Goal: Navigation & Orientation: Find specific page/section

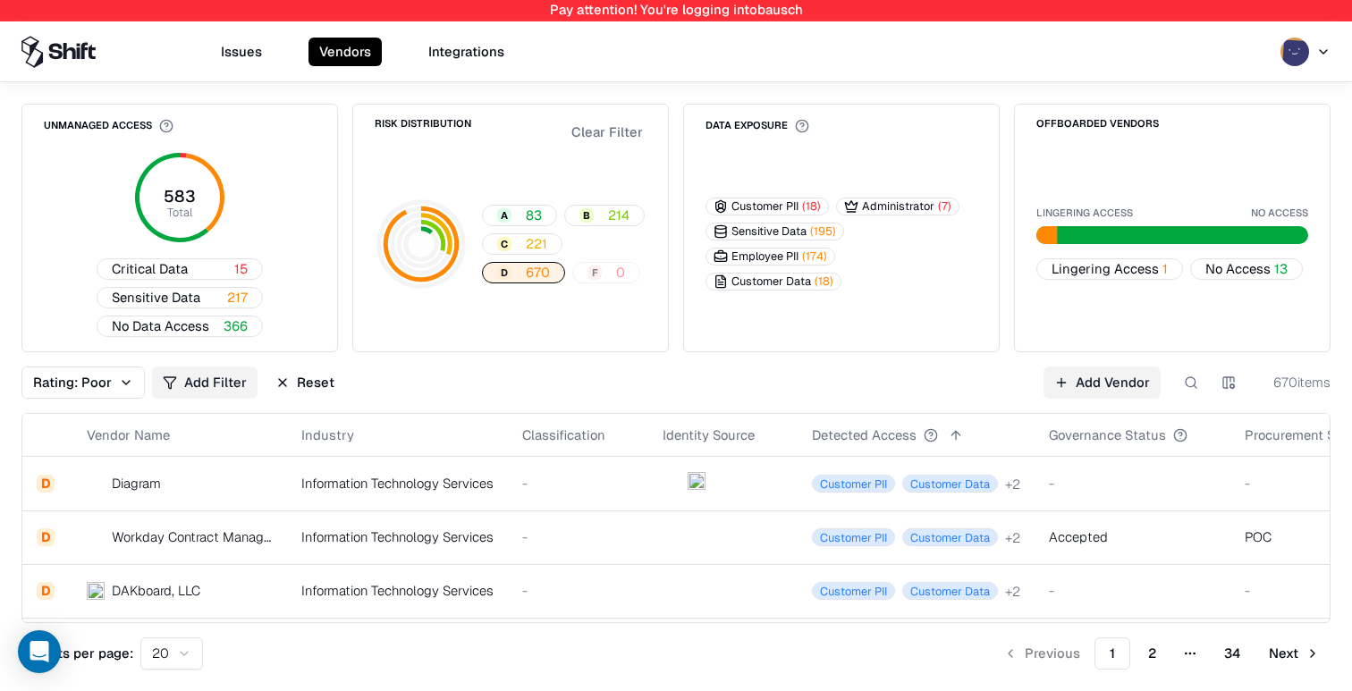
click at [478, 496] on td "Information Technology Services" at bounding box center [397, 484] width 221 height 54
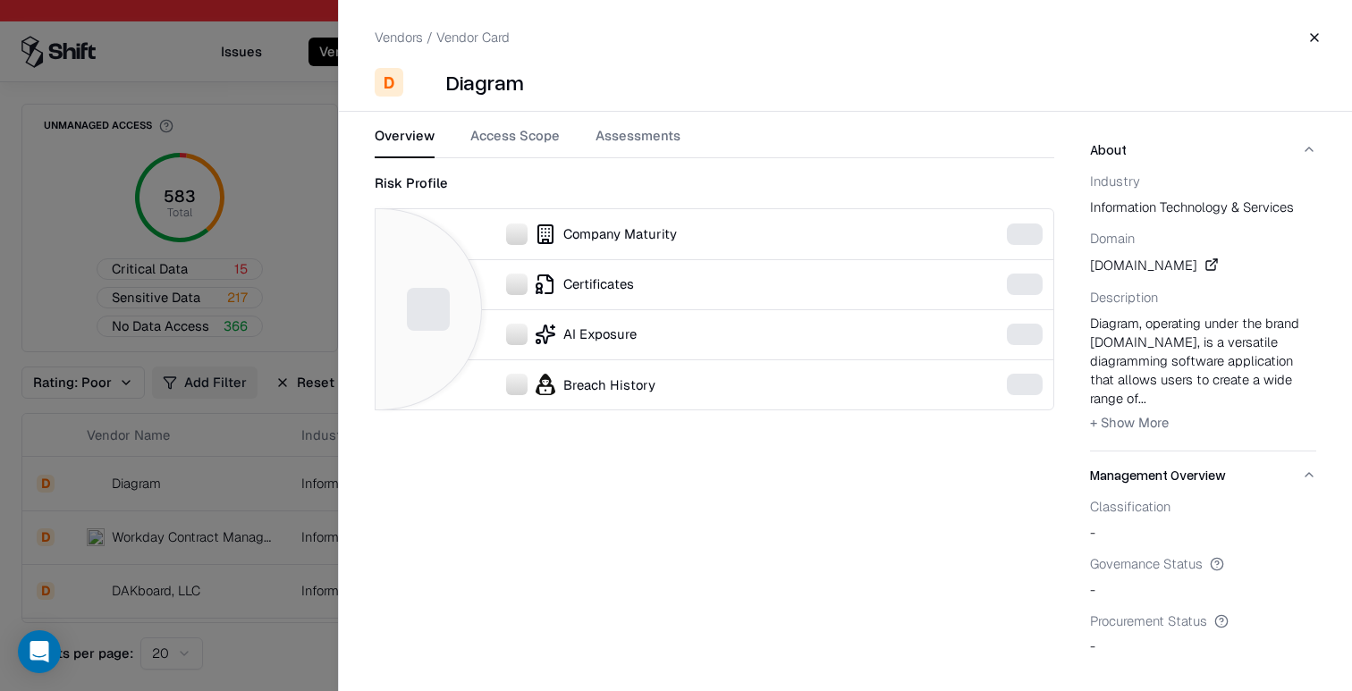
click at [283, 510] on div at bounding box center [676, 345] width 1352 height 691
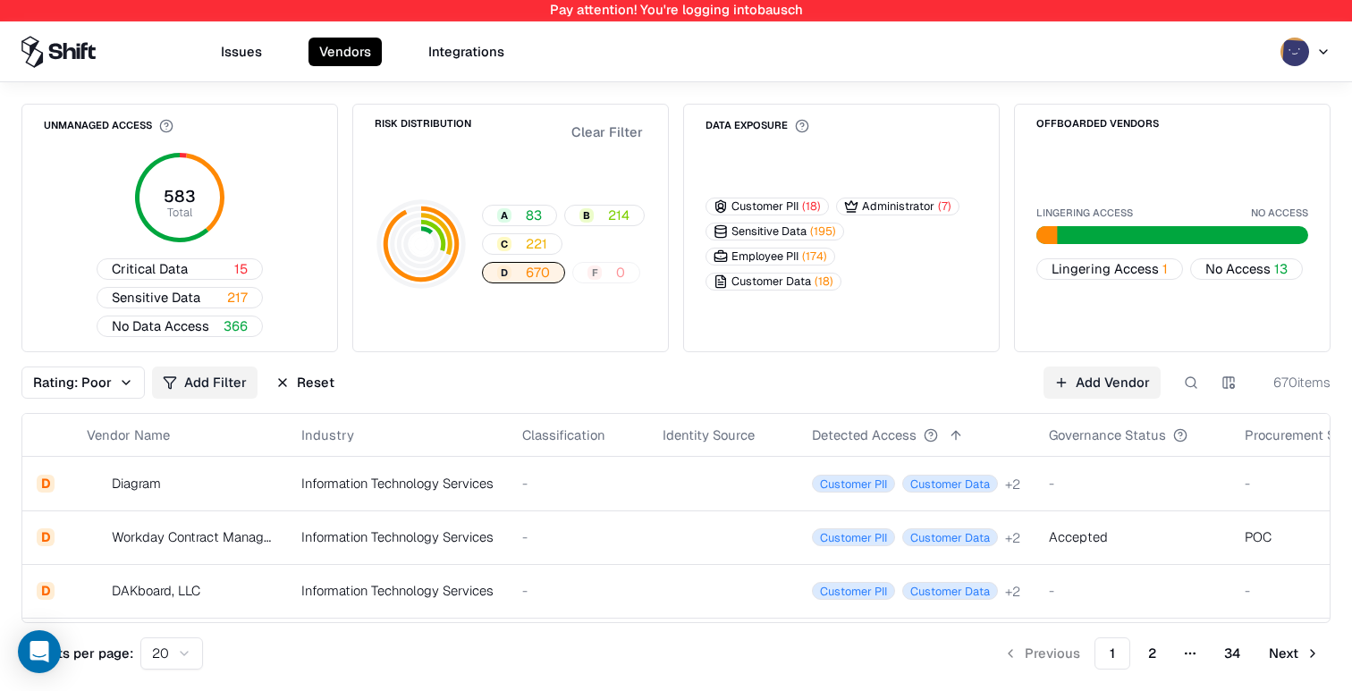
click at [311, 392] on button "Reset" at bounding box center [305, 383] width 80 height 32
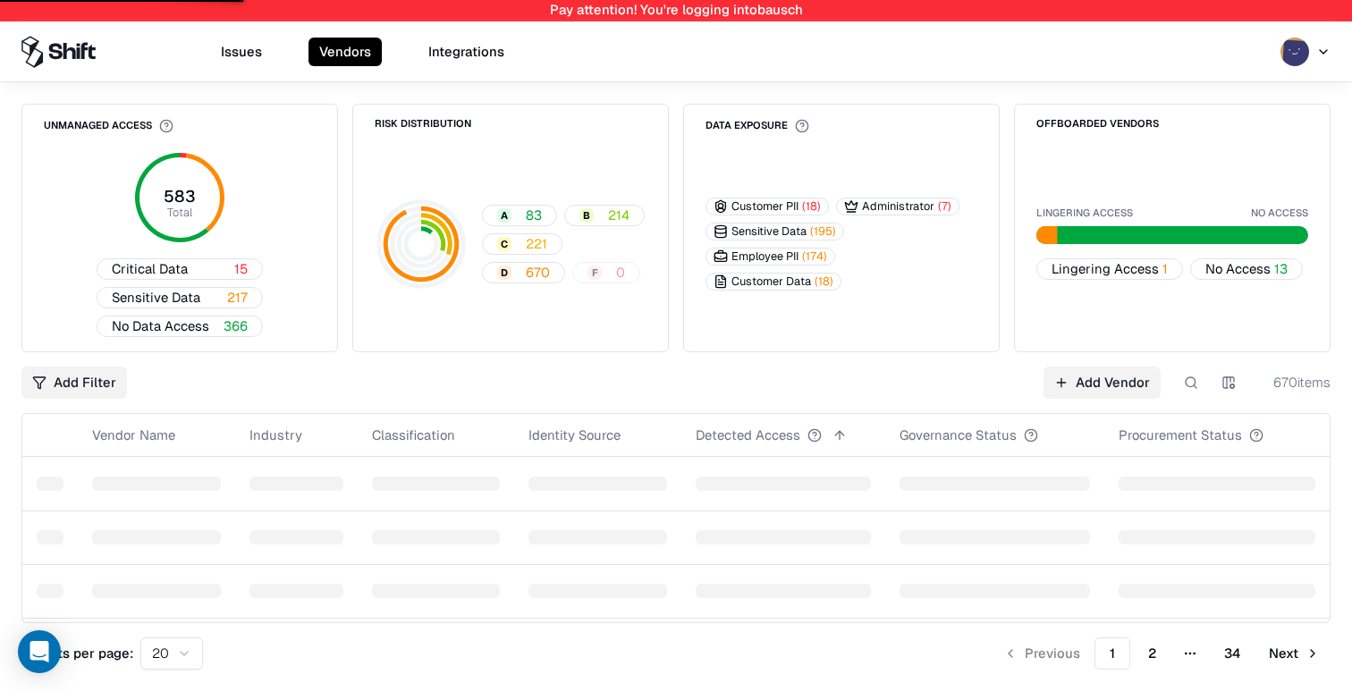
click at [519, 274] on button "D 670" at bounding box center [523, 272] width 83 height 21
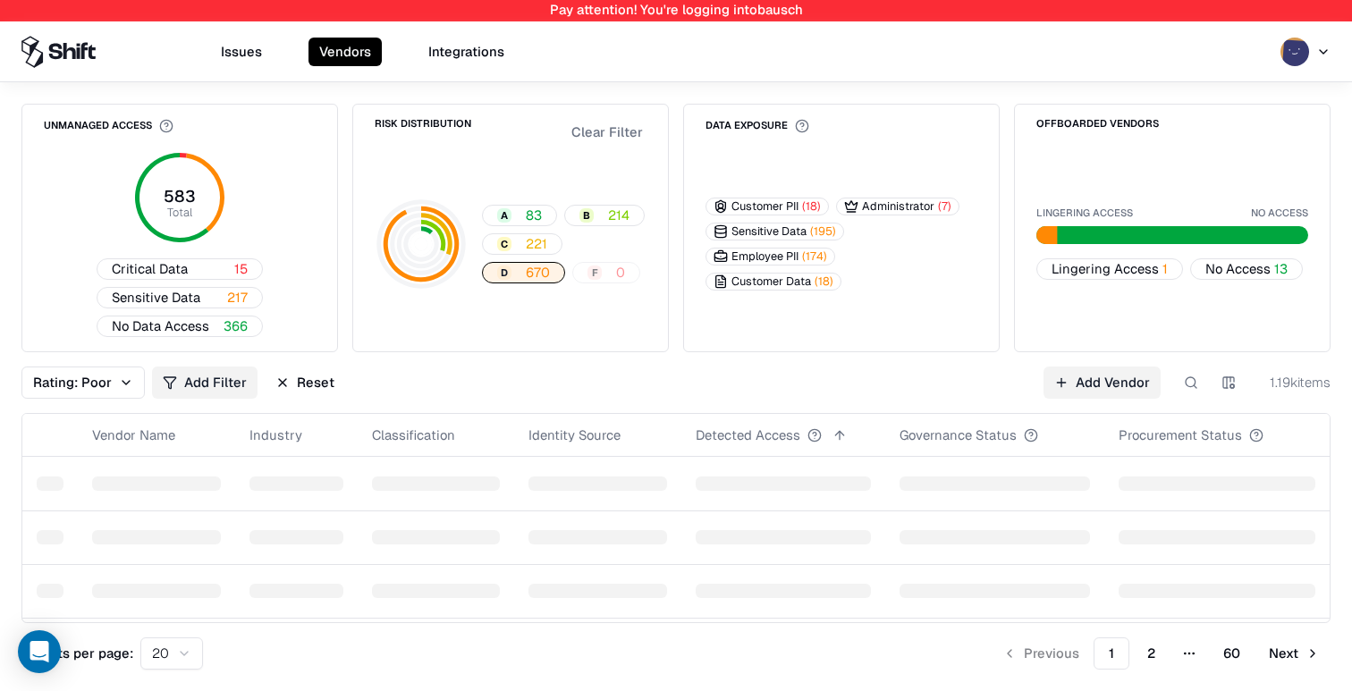
click at [644, 485] on div at bounding box center [597, 484] width 138 height 14
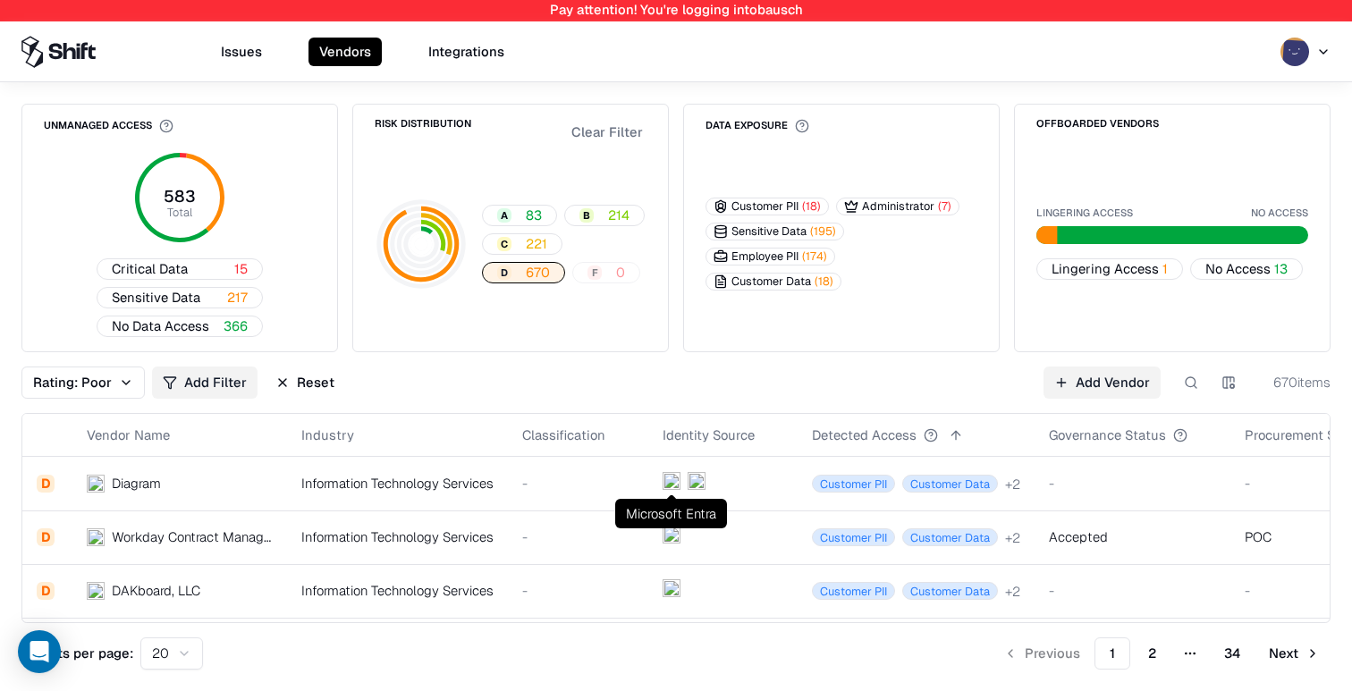
click at [641, 490] on td "-" at bounding box center [578, 484] width 140 height 54
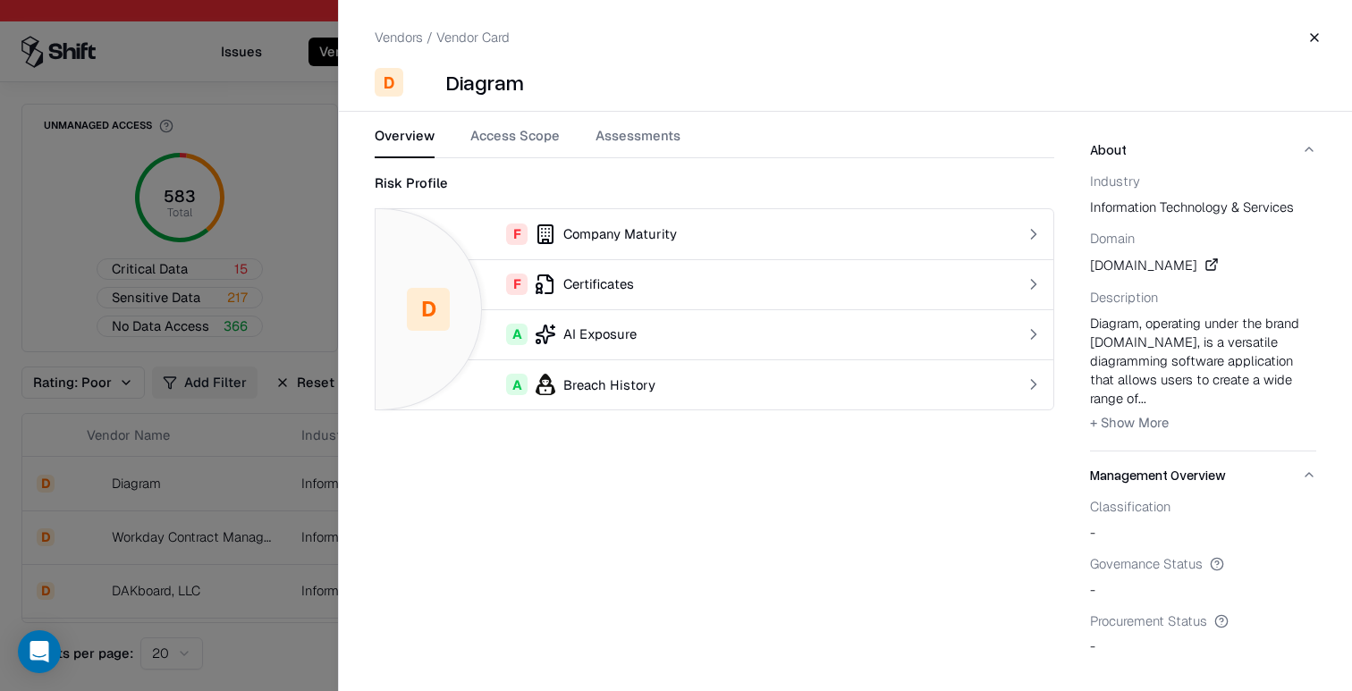
drag, startPoint x: 265, startPoint y: 456, endPoint x: 272, endPoint y: 462, distance: 9.5
click at [265, 456] on div at bounding box center [676, 345] width 1352 height 691
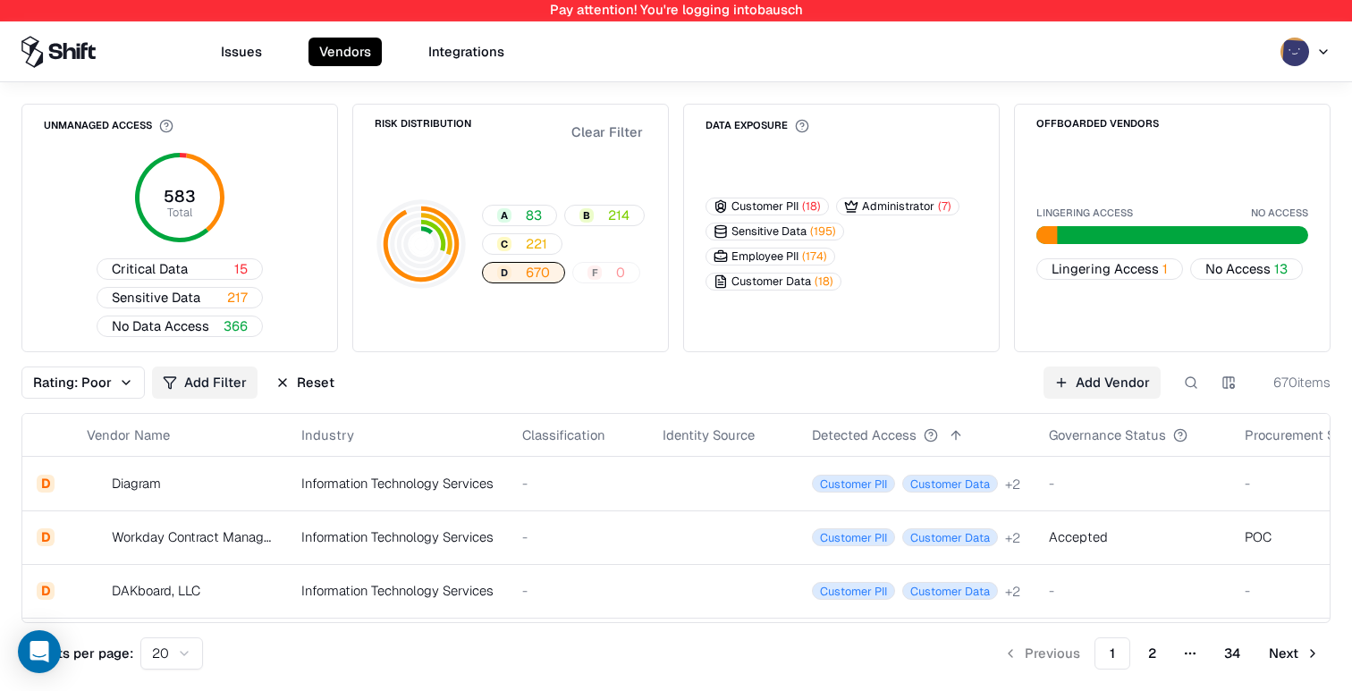
click at [525, 550] on td "-" at bounding box center [578, 538] width 140 height 54
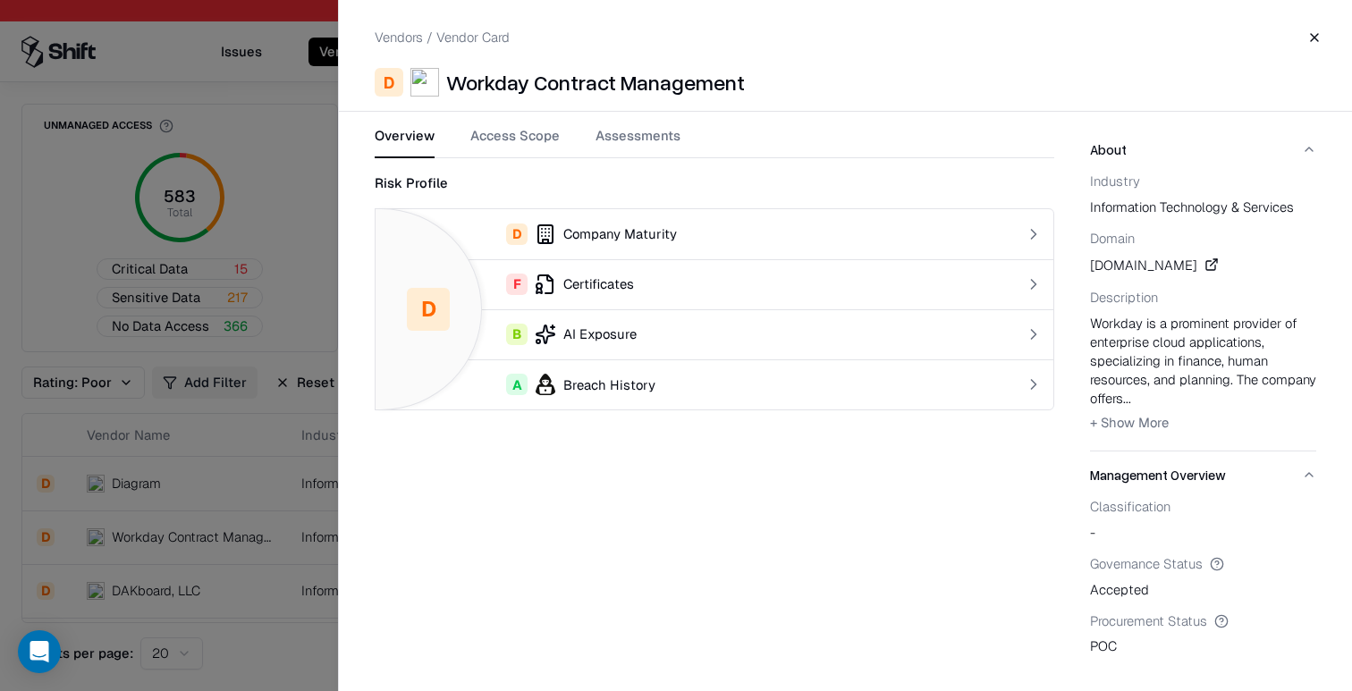
click at [759, 218] on td "D Company Maturity" at bounding box center [677, 234] width 603 height 50
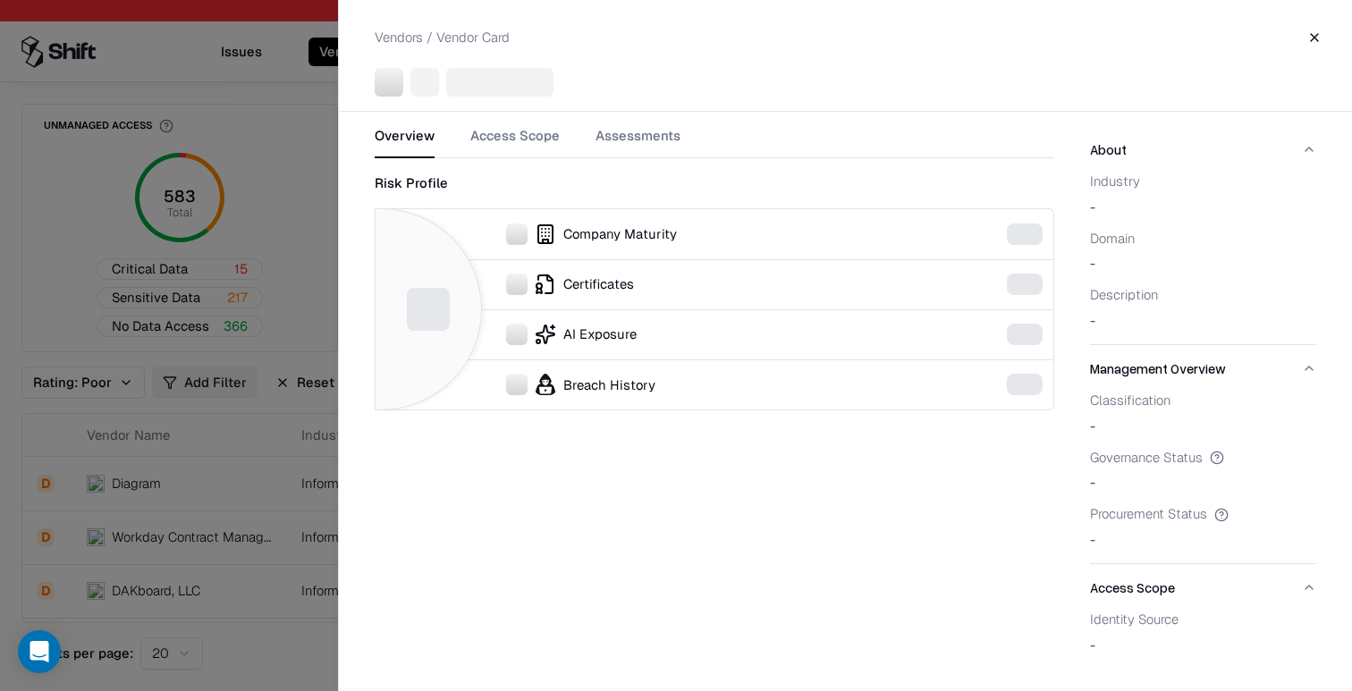
click at [141, 309] on div at bounding box center [676, 345] width 1352 height 691
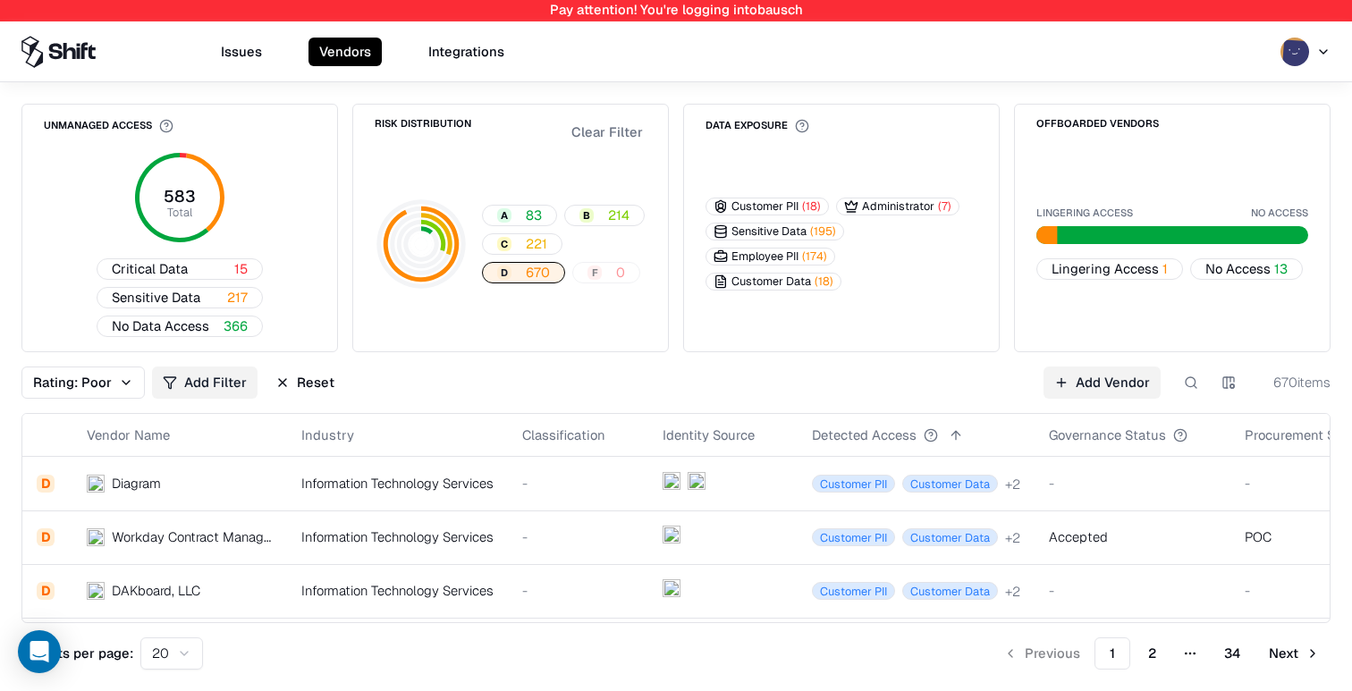
click at [1326, 44] on html "Pay attention! You're logging into bausch Issues Vendors Integrations Unmanaged…" at bounding box center [676, 345] width 1352 height 691
click at [1220, 140] on div "Log out" at bounding box center [1253, 139] width 237 height 30
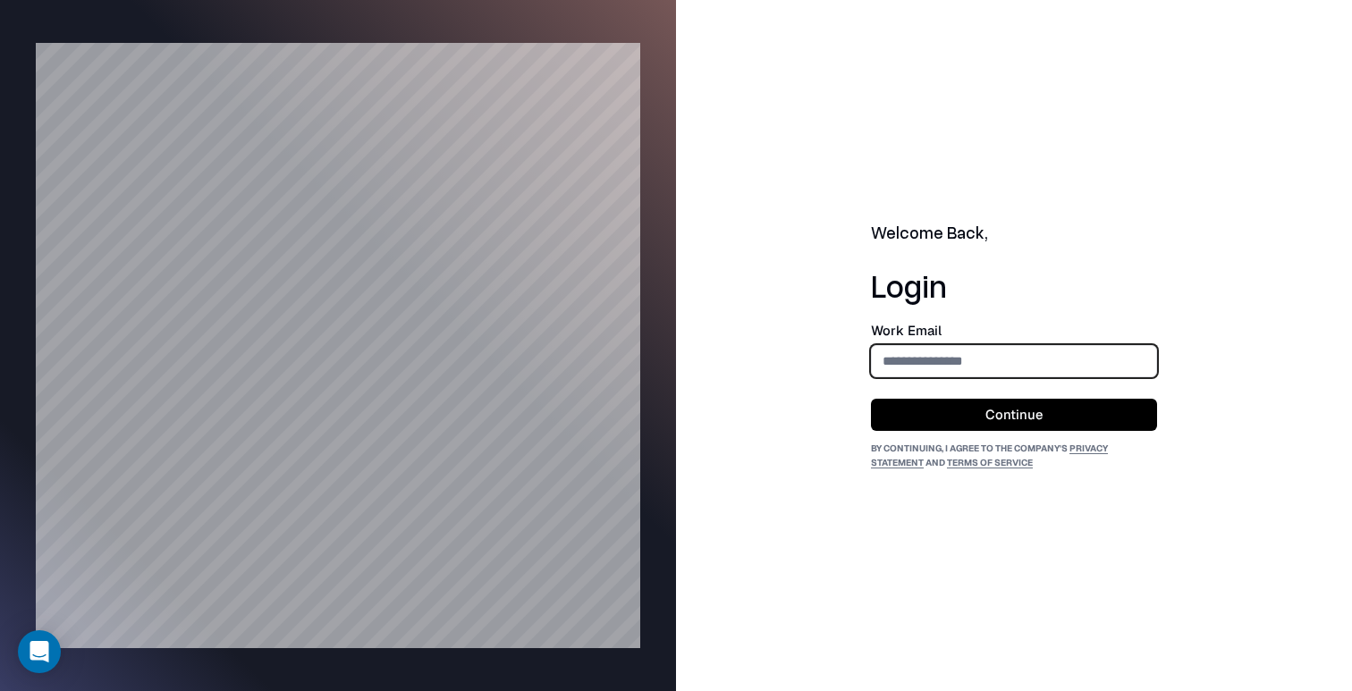
click at [1034, 369] on input "email" at bounding box center [1014, 360] width 284 height 33
type input "**********"
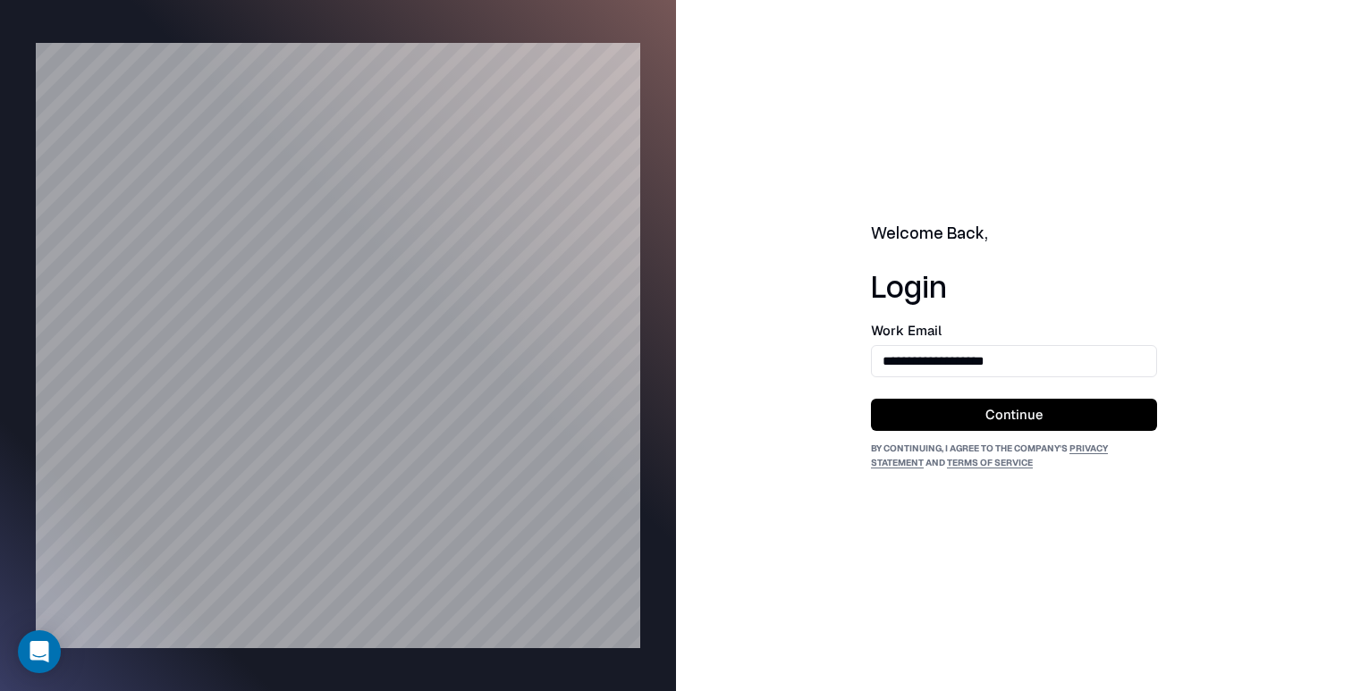
click at [1017, 415] on button "Continue" at bounding box center [1014, 415] width 286 height 32
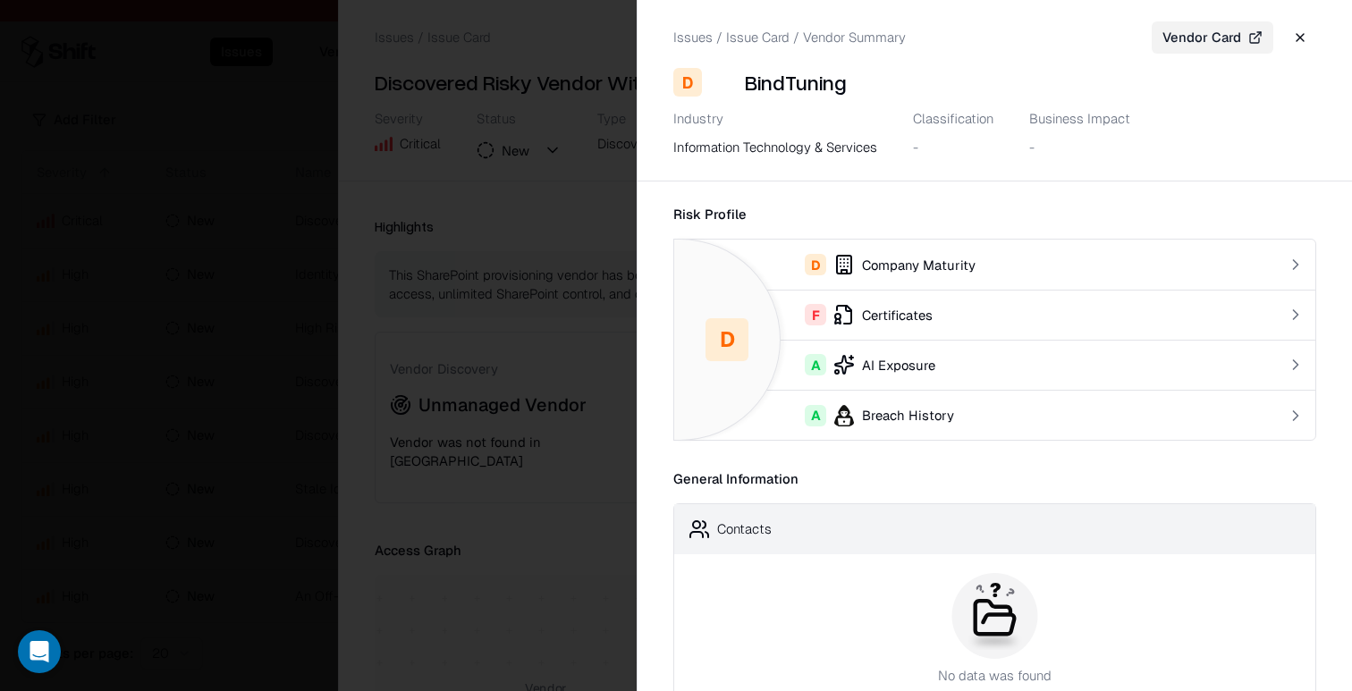
scroll to position [245, 0]
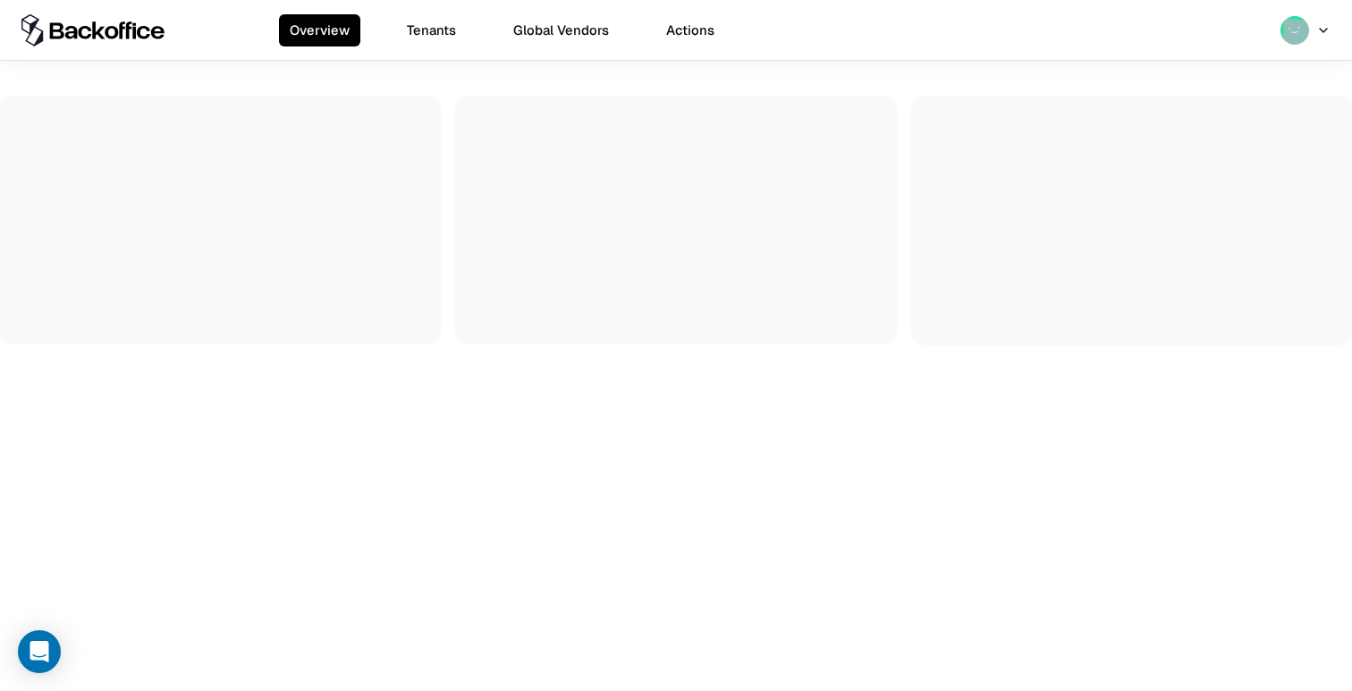
click at [431, 29] on button "Tenants" at bounding box center [431, 30] width 71 height 32
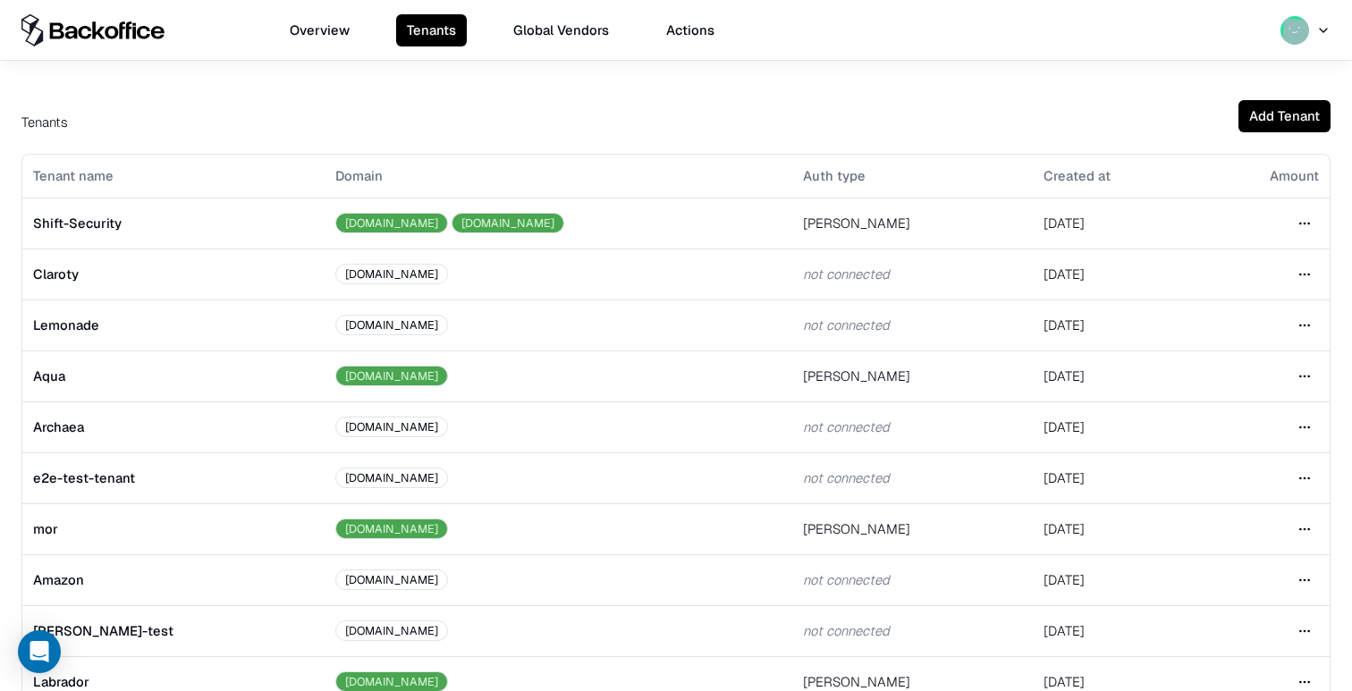
scroll to position [394, 0]
